Goal: Book appointment/travel/reservation

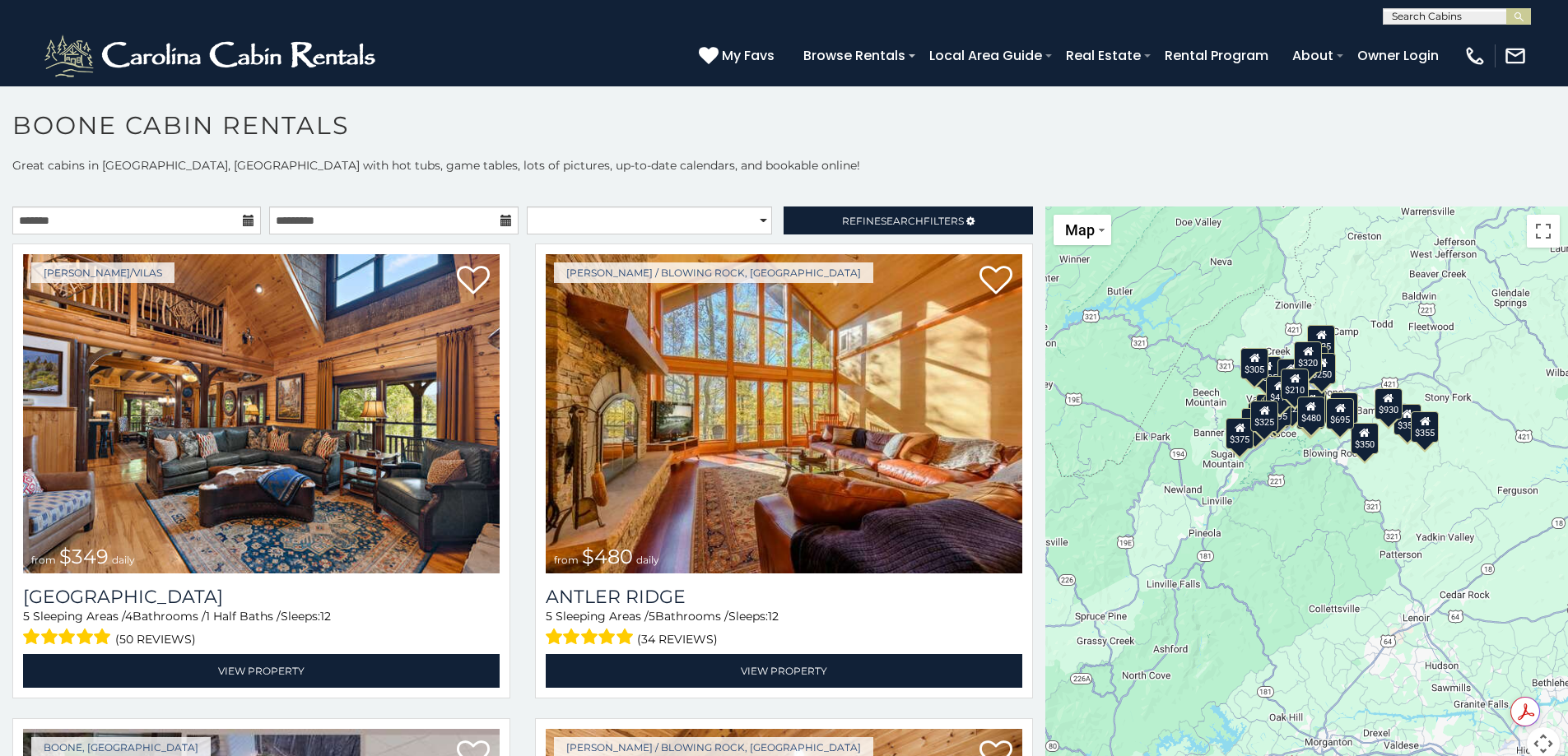
drag, startPoint x: 1248, startPoint y: 509, endPoint x: 1113, endPoint y: 438, distance: 152.5
click at [1113, 438] on div "$349 $480 $525 $315 $355 $675 $635 $930 $400 $451 $330 $400 $485 $460 $395 $255…" at bounding box center [1306, 493] width 522 height 573
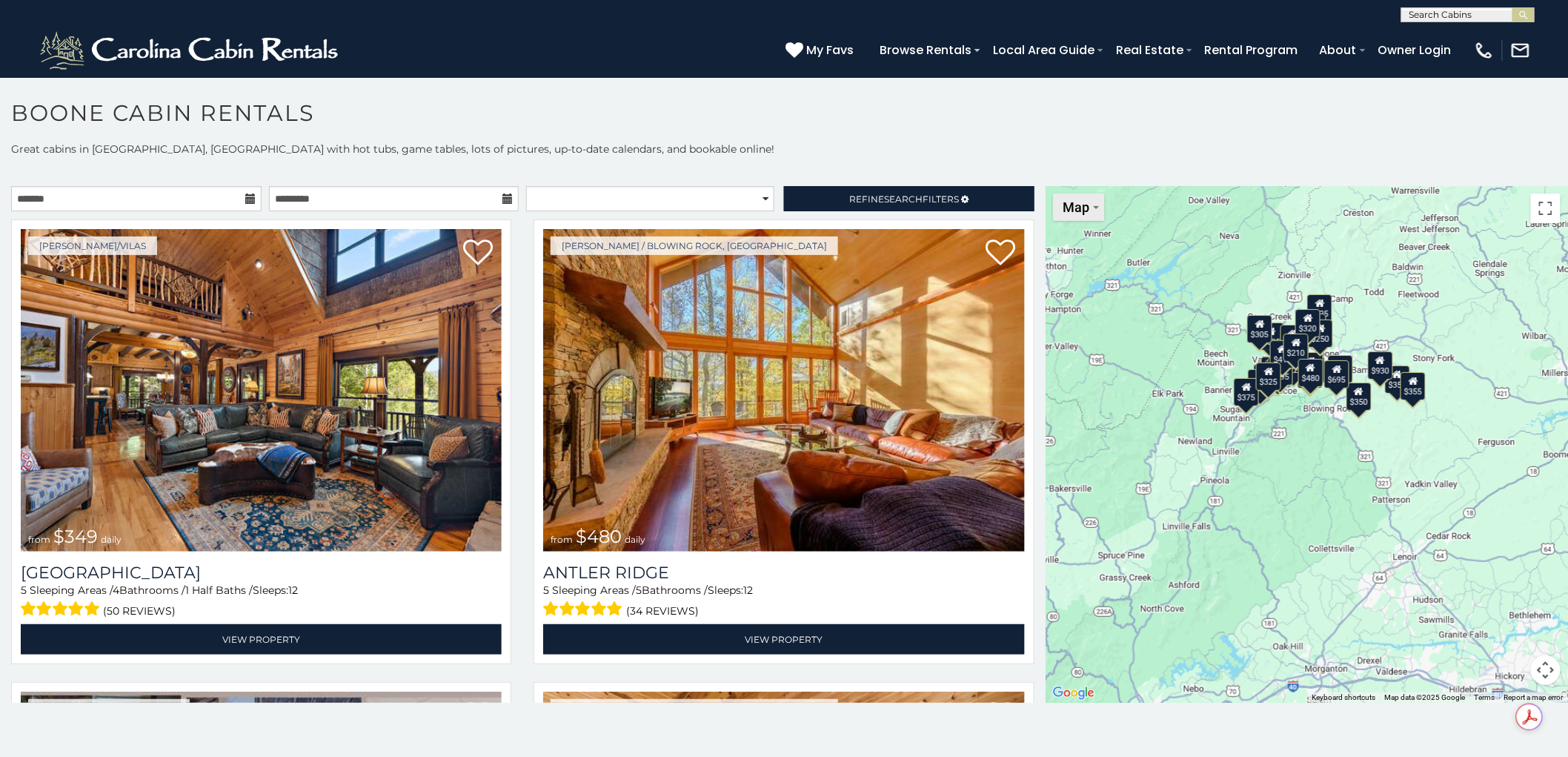
click at [1095, 214] on button "Map" at bounding box center [1079, 207] width 52 height 27
click at [1411, 668] on button "Map camera controls" at bounding box center [1545, 669] width 30 height 30
click at [1411, 595] on button "Zoom in" at bounding box center [1508, 596] width 30 height 30
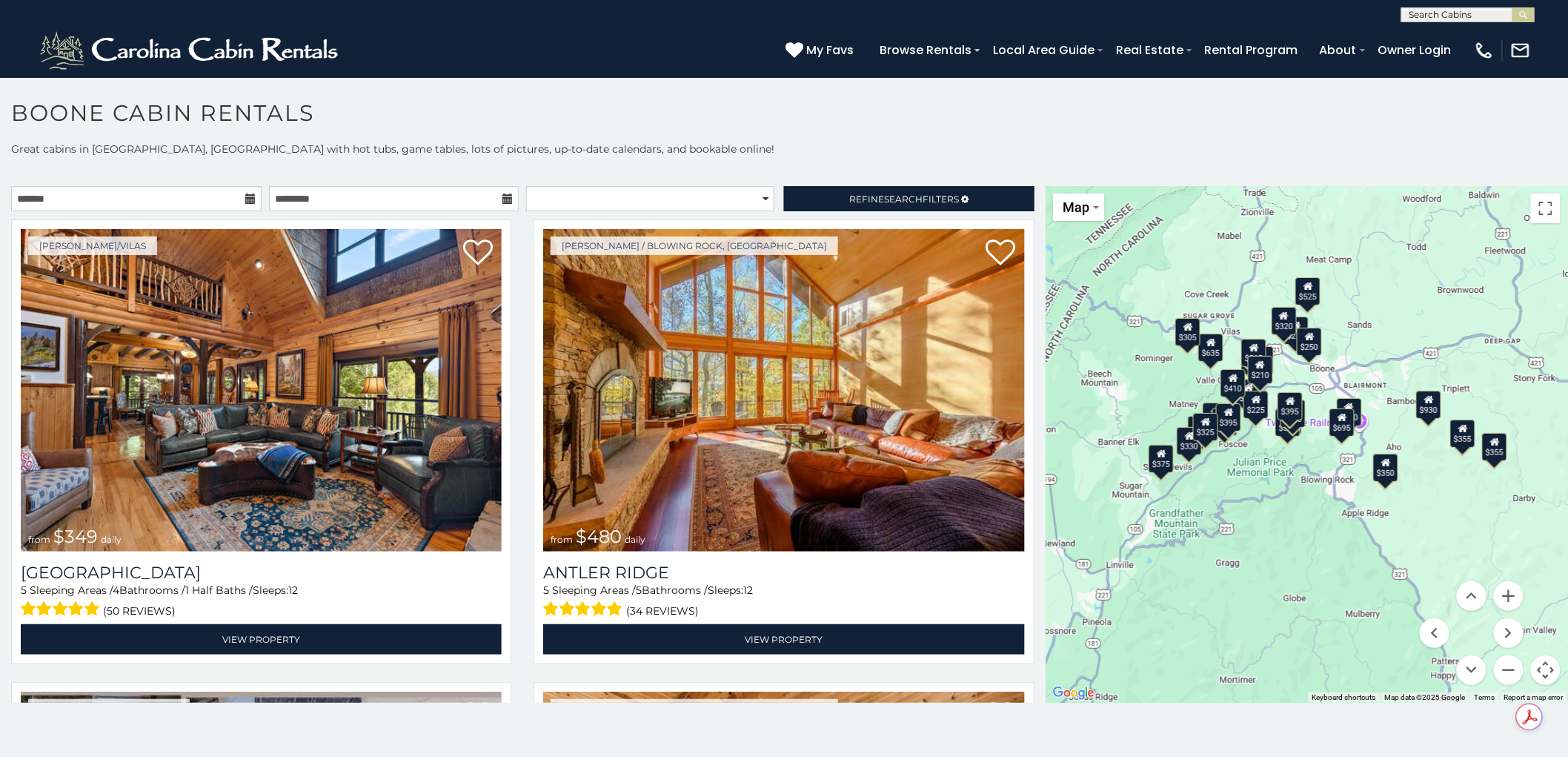
drag, startPoint x: 1354, startPoint y: 439, endPoint x: 1330, endPoint y: 531, distance: 95.1
click at [1330, 531] on div "$349 $480 $525 $315 $355 $675 $635 $930 $400 $451 $330 $400 $485 $460 $395 $255…" at bounding box center [1306, 444] width 522 height 516
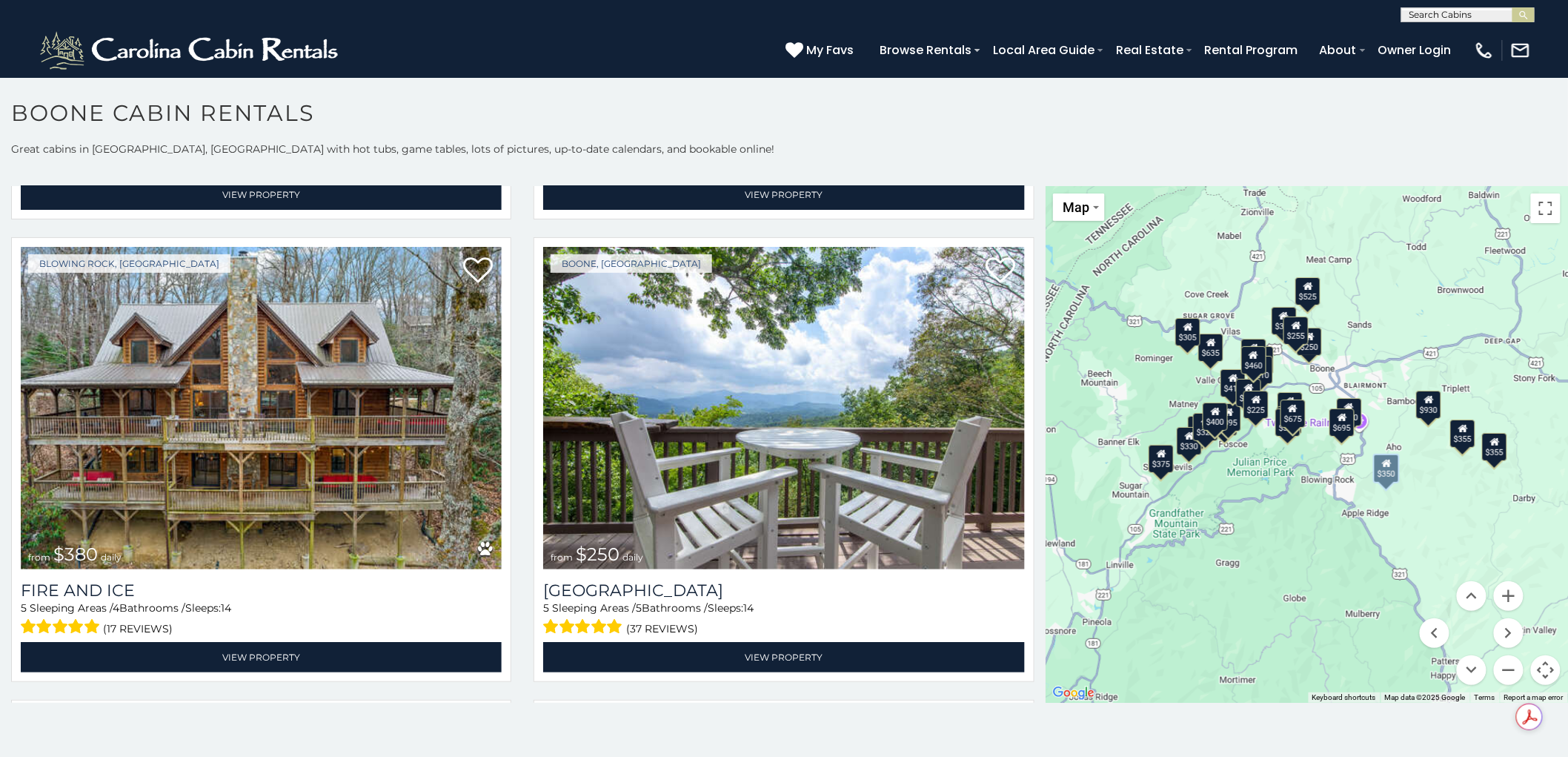
scroll to position [4611, 0]
